Goal: Communication & Community: Ask a question

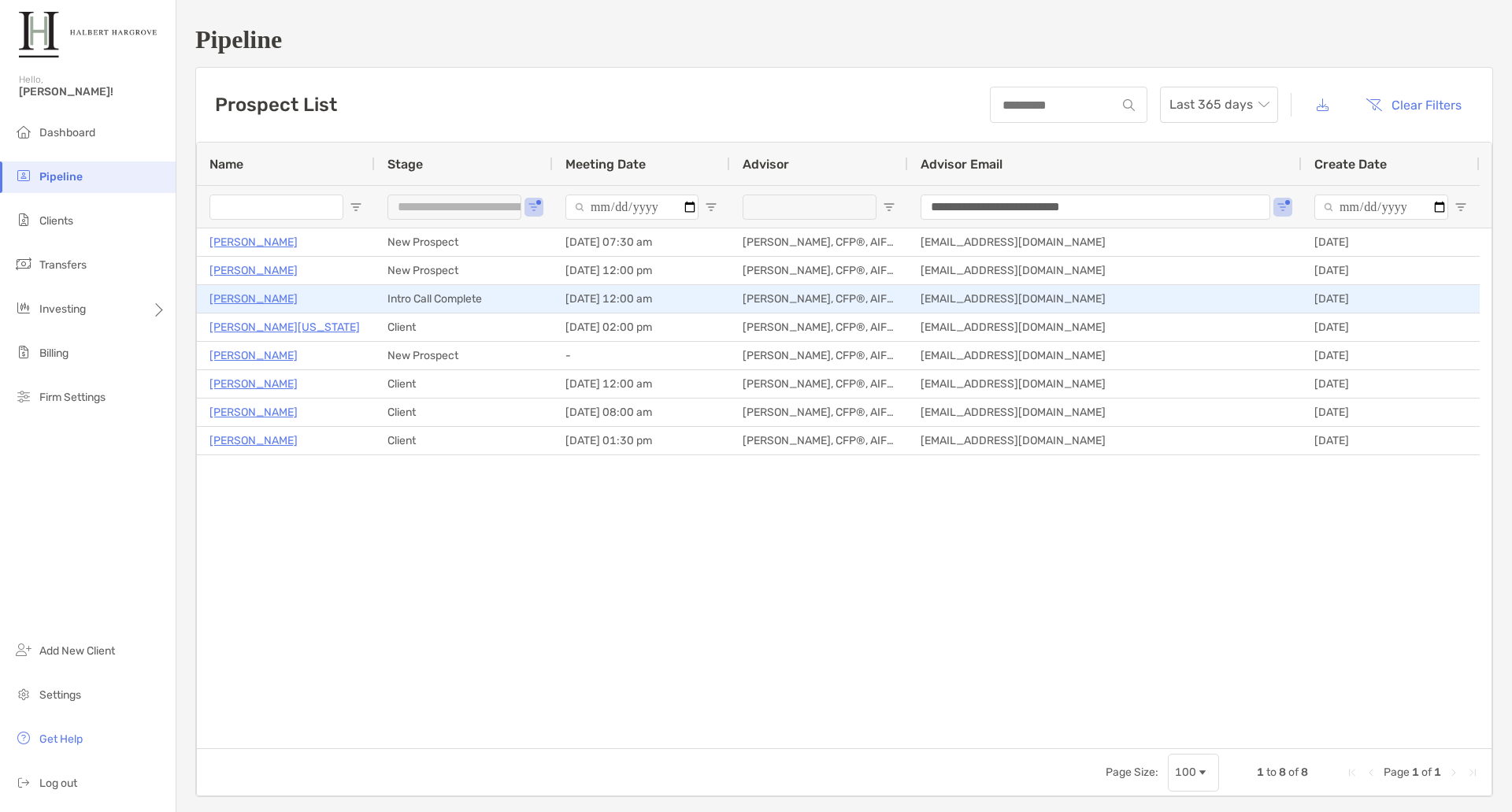
click at [246, 301] on p "[PERSON_NAME]" at bounding box center [253, 299] width 88 height 20
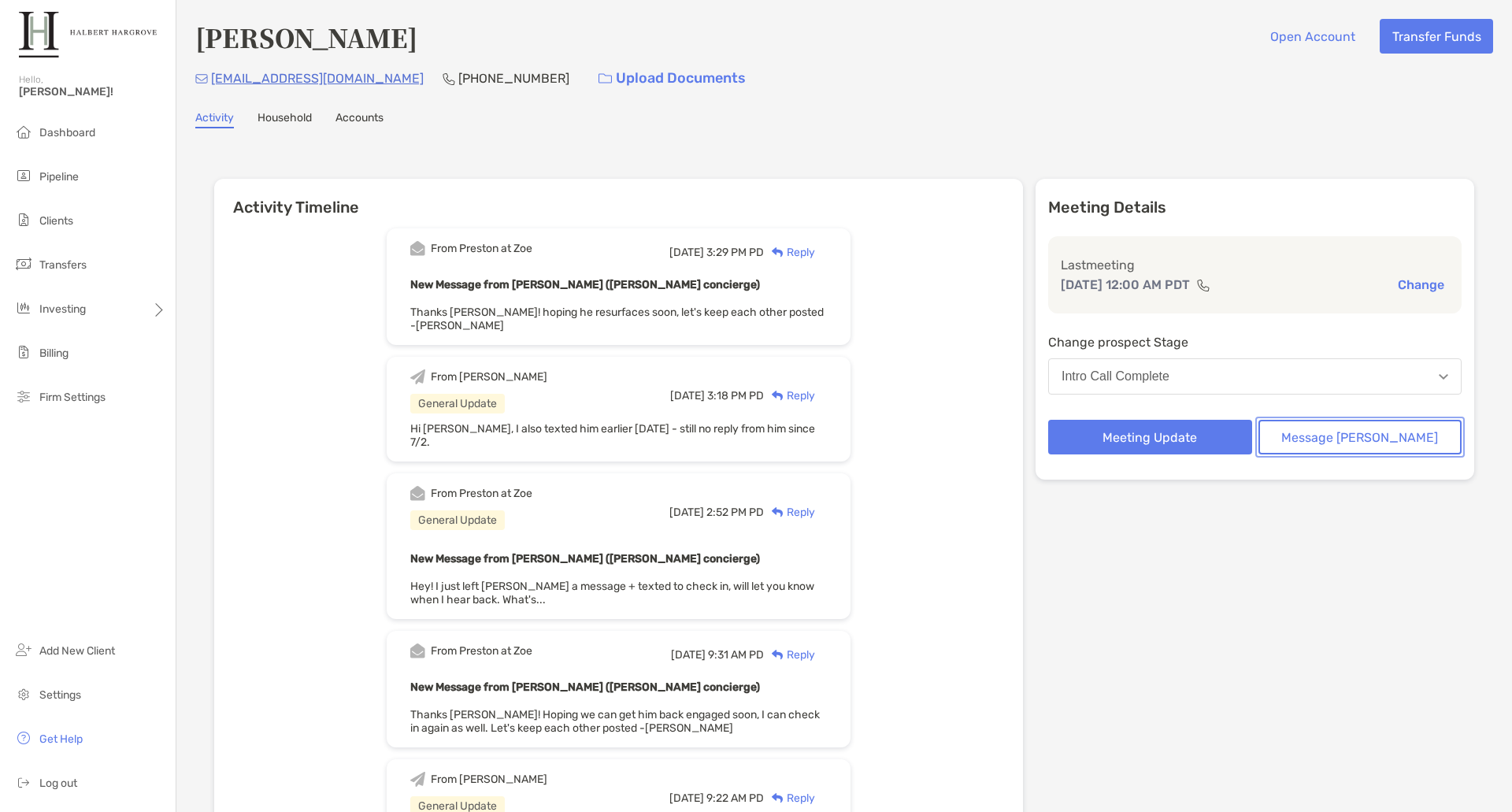
click at [1346, 431] on button "Message [PERSON_NAME]" at bounding box center [1361, 437] width 204 height 35
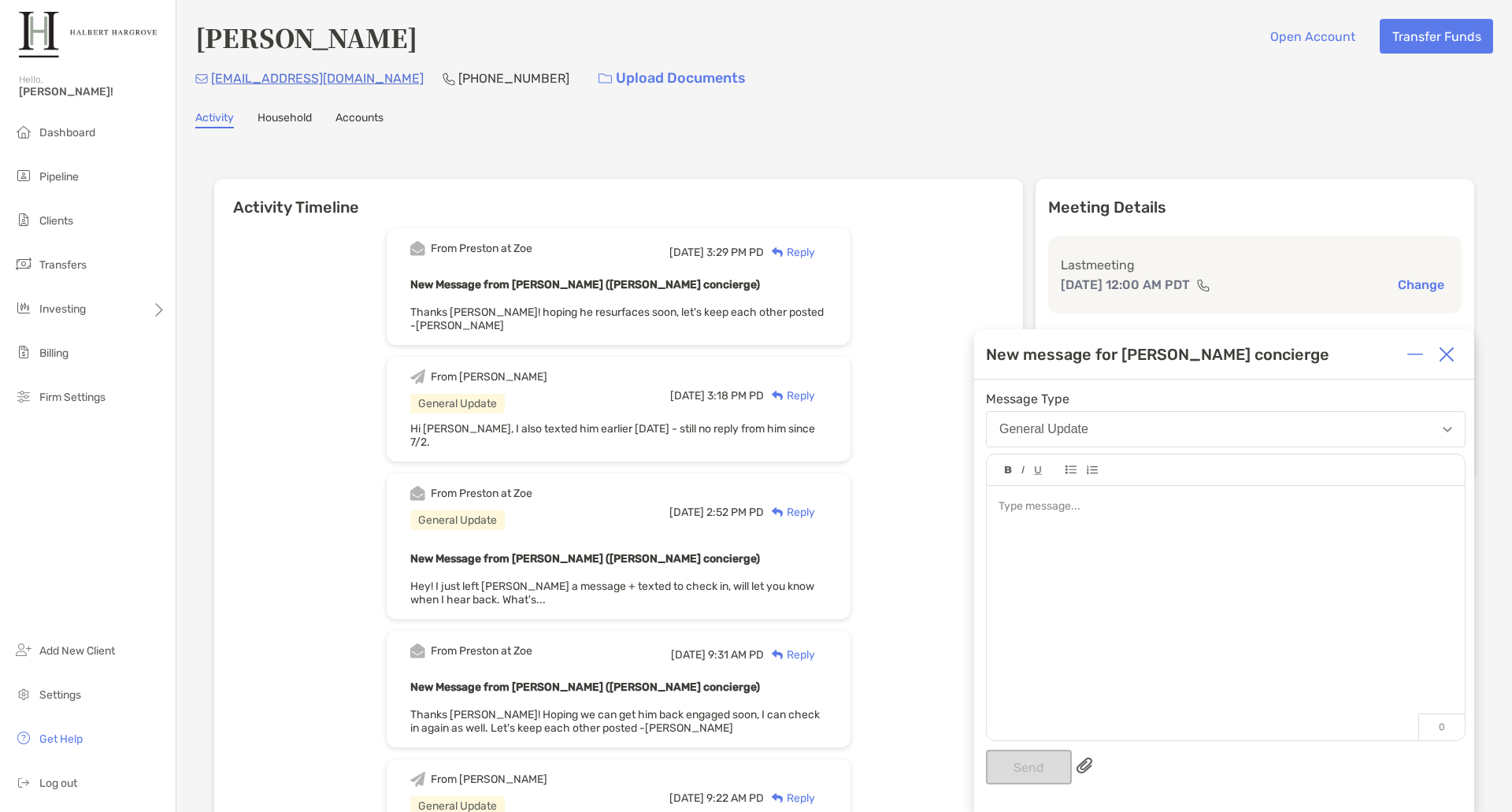
click at [1174, 531] on div at bounding box center [1225, 605] width 478 height 238
click at [1025, 774] on button "Send" at bounding box center [1028, 767] width 86 height 35
